Goal: Use online tool/utility: Utilize a website feature to perform a specific function

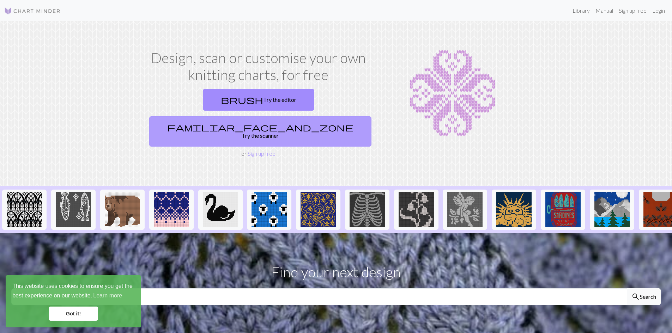
click at [301, 116] on link "familiar_face_and_zone Try the scanner" at bounding box center [260, 131] width 222 height 30
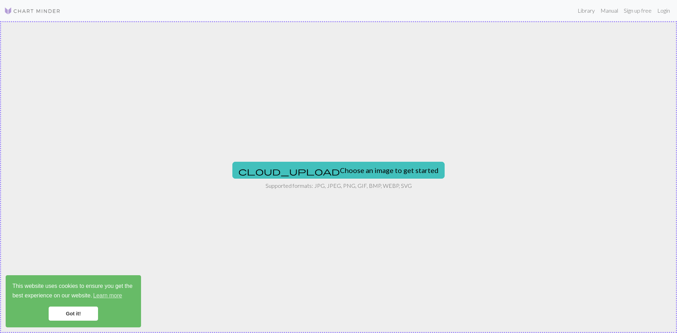
click at [364, 295] on div "cloud_upload Choose an image to get started Supported formats: JPG, JPEG, PNG, …" at bounding box center [338, 177] width 677 height 312
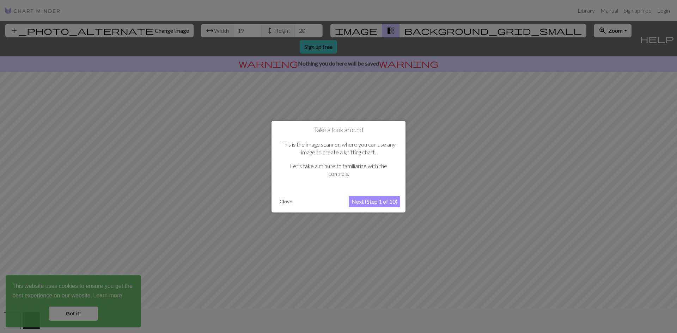
click at [360, 202] on button "Next (Step 1 of 10)" at bounding box center [375, 201] width 52 height 11
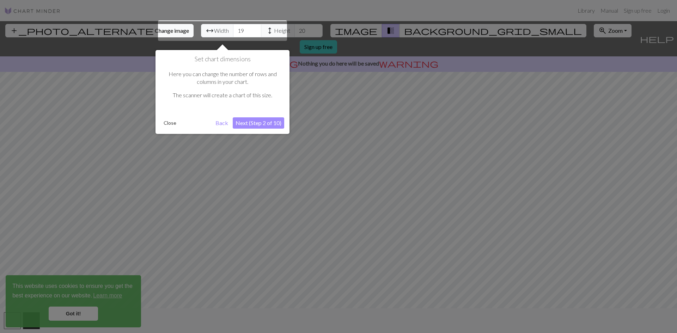
click at [250, 123] on button "Next (Step 2 of 10)" at bounding box center [259, 122] width 52 height 11
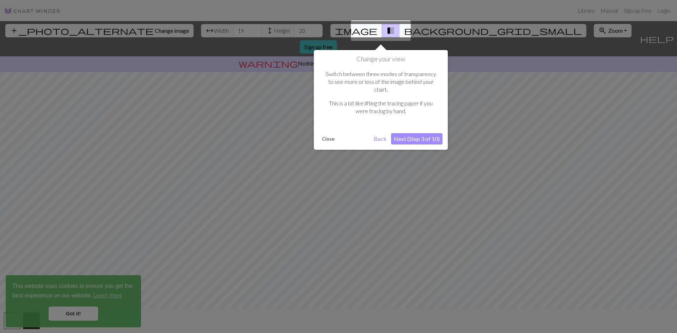
click at [417, 133] on button "Next (Step 3 of 10)" at bounding box center [417, 138] width 52 height 11
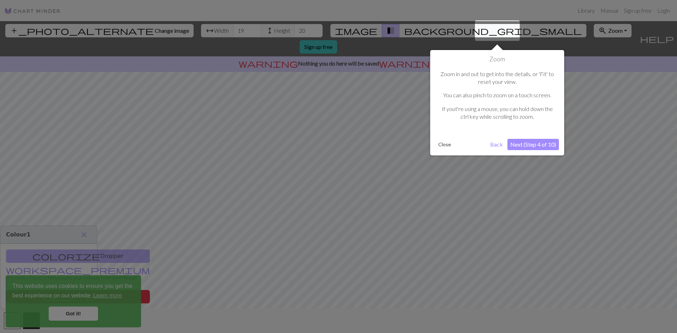
click at [535, 143] on button "Next (Step 4 of 10)" at bounding box center [534, 144] width 52 height 11
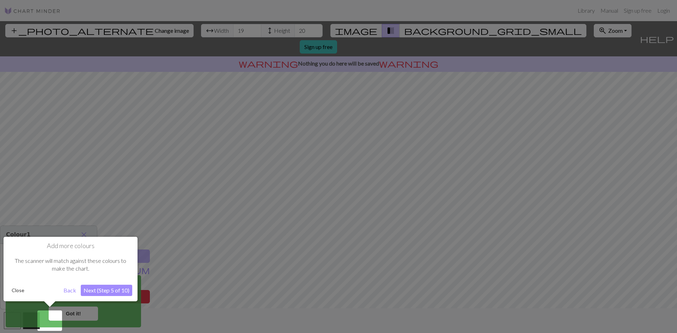
click at [92, 295] on button "Next (Step 5 of 10)" at bounding box center [107, 290] width 52 height 11
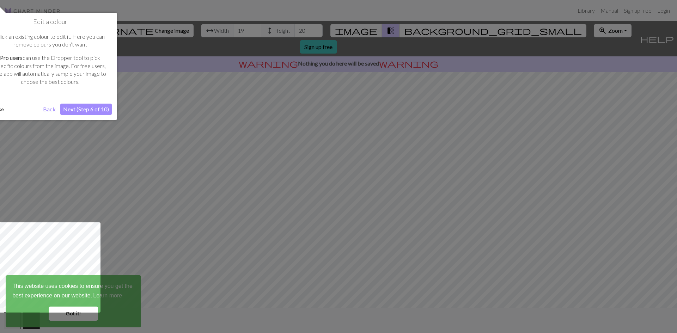
click at [76, 311] on div at bounding box center [49, 268] width 104 height 90
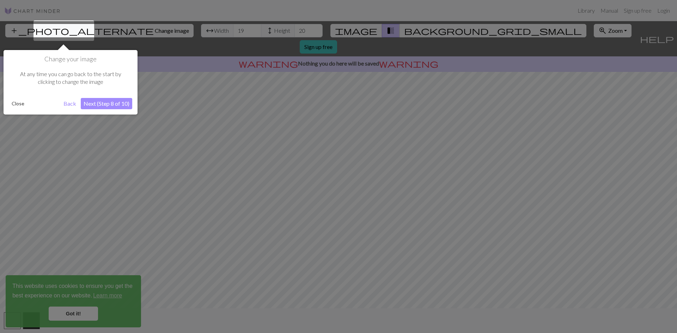
click at [97, 101] on button "Next (Step 8 of 10)" at bounding box center [107, 103] width 52 height 11
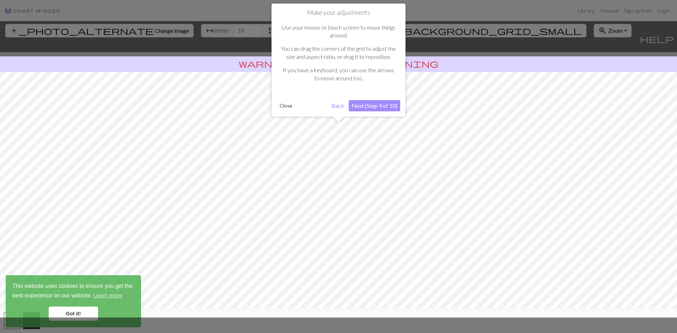
click at [383, 104] on button "Next (Step 9 of 10)" at bounding box center [375, 105] width 52 height 11
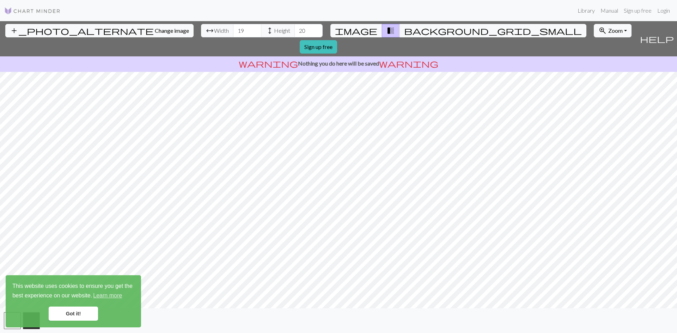
click at [65, 316] on link "Got it!" at bounding box center [73, 314] width 49 height 14
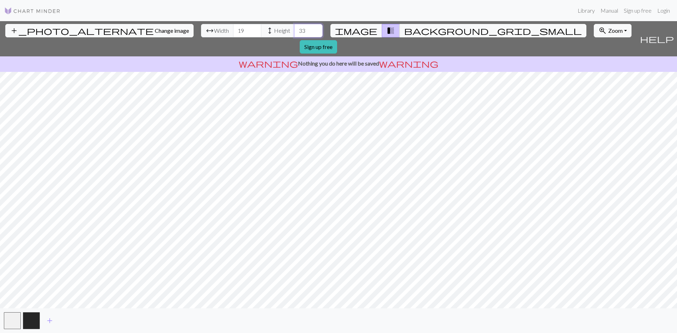
click at [295, 28] on input "33" at bounding box center [309, 30] width 28 height 13
type input "46"
click at [295, 28] on input "46" at bounding box center [309, 30] width 28 height 13
click at [206, 30] on span "arrow_range" at bounding box center [210, 31] width 8 height 10
click at [206, 31] on span "arrow_range" at bounding box center [210, 31] width 8 height 10
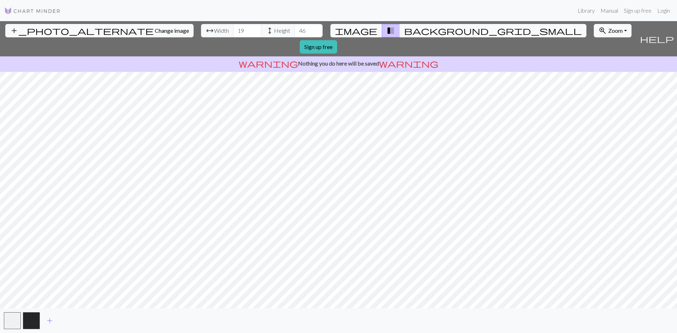
click at [206, 31] on span "arrow_range" at bounding box center [210, 31] width 8 height 10
click at [335, 314] on div "add_photo_alternate Change image arrow_range Width 19 height Height 46 image tr…" at bounding box center [338, 177] width 677 height 312
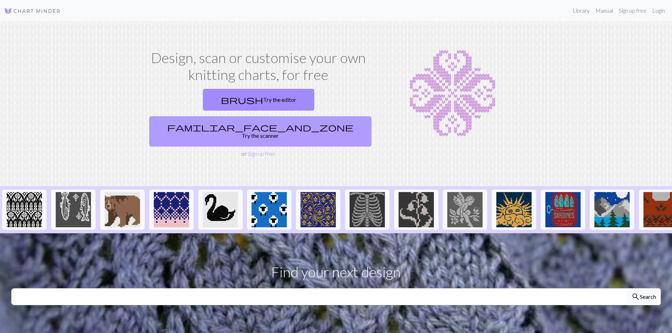
click at [325, 116] on link "familiar_face_and_zone Try the scanner" at bounding box center [260, 131] width 222 height 30
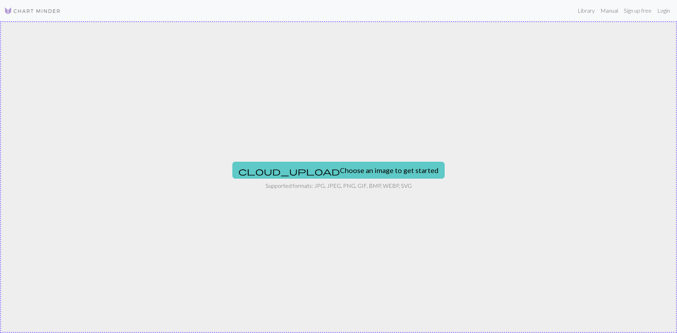
click at [293, 173] on span "cloud_upload" at bounding box center [289, 171] width 102 height 10
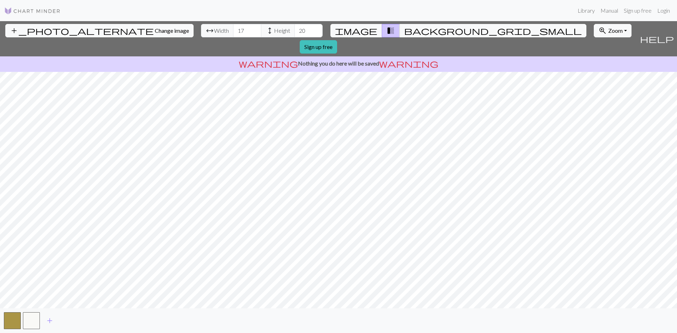
click at [356, 53] on div "add_photo_alternate Change image arrow_range Width 17 height Height 20 image tr…" at bounding box center [338, 177] width 677 height 312
click at [357, 320] on div "add_photo_alternate Change image arrow_range Width 17 height Height 20 image tr…" at bounding box center [338, 177] width 677 height 312
click at [364, 33] on span "image" at bounding box center [356, 31] width 42 height 10
click at [405, 26] on button "background_grid_small" at bounding box center [493, 30] width 187 height 13
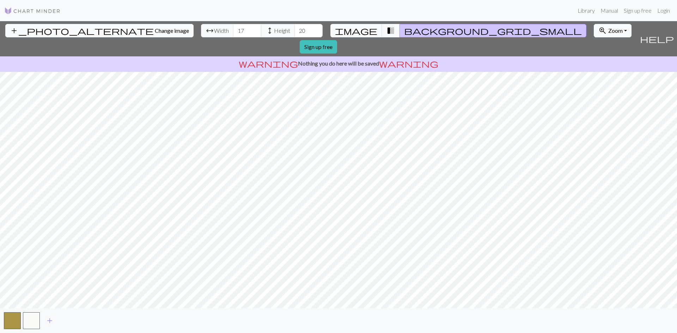
click at [405, 26] on button "background_grid_small" at bounding box center [493, 30] width 187 height 13
